Goal: Transaction & Acquisition: Download file/media

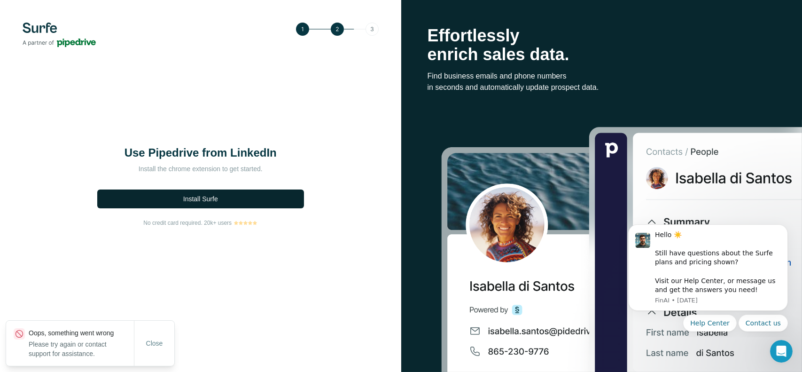
click at [193, 194] on span "Install Surfe" at bounding box center [200, 198] width 35 height 9
